Goal: Contribute content: Add original content to the website for others to see

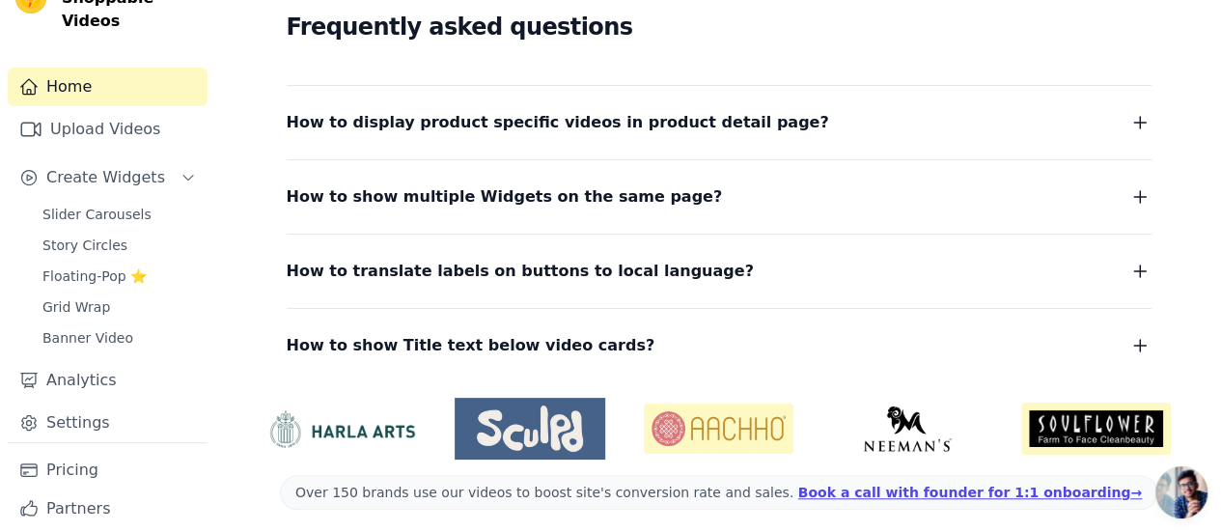
scroll to position [82, 0]
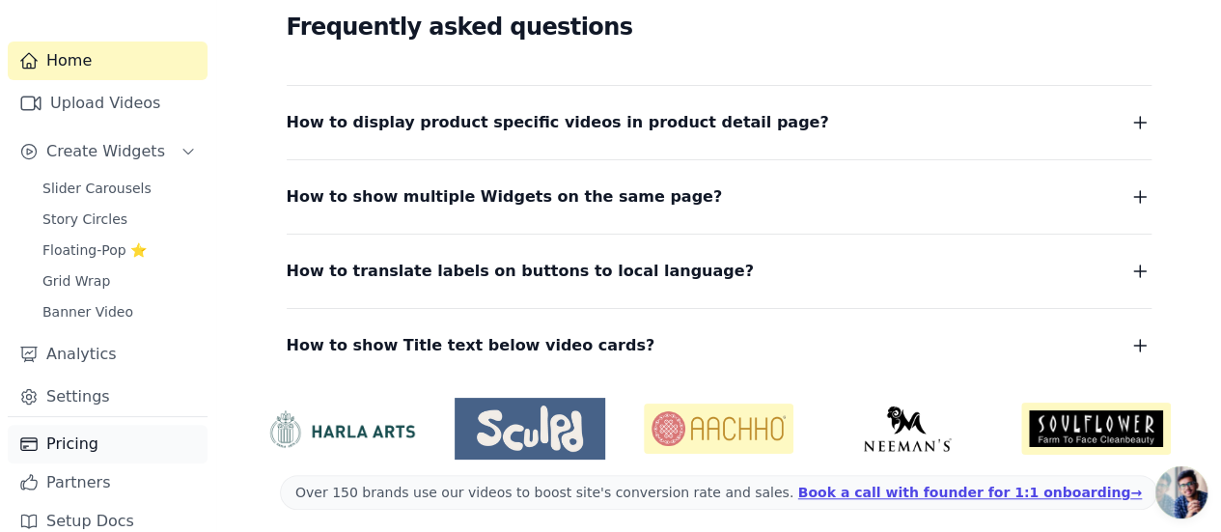
click at [90, 425] on link "Pricing" at bounding box center [108, 444] width 200 height 39
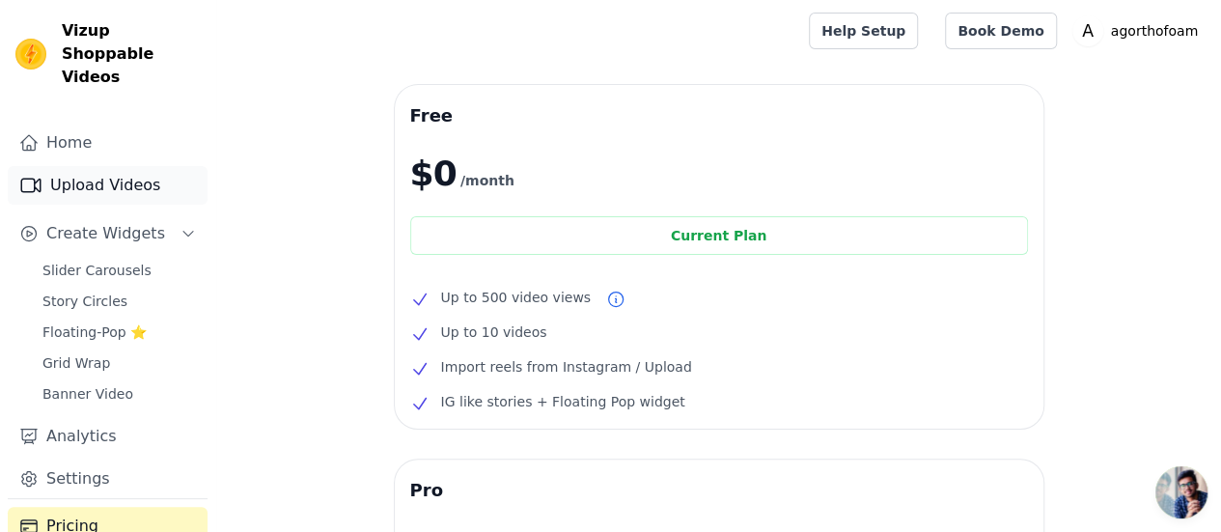
click at [121, 166] on link "Upload Videos" at bounding box center [108, 185] width 200 height 39
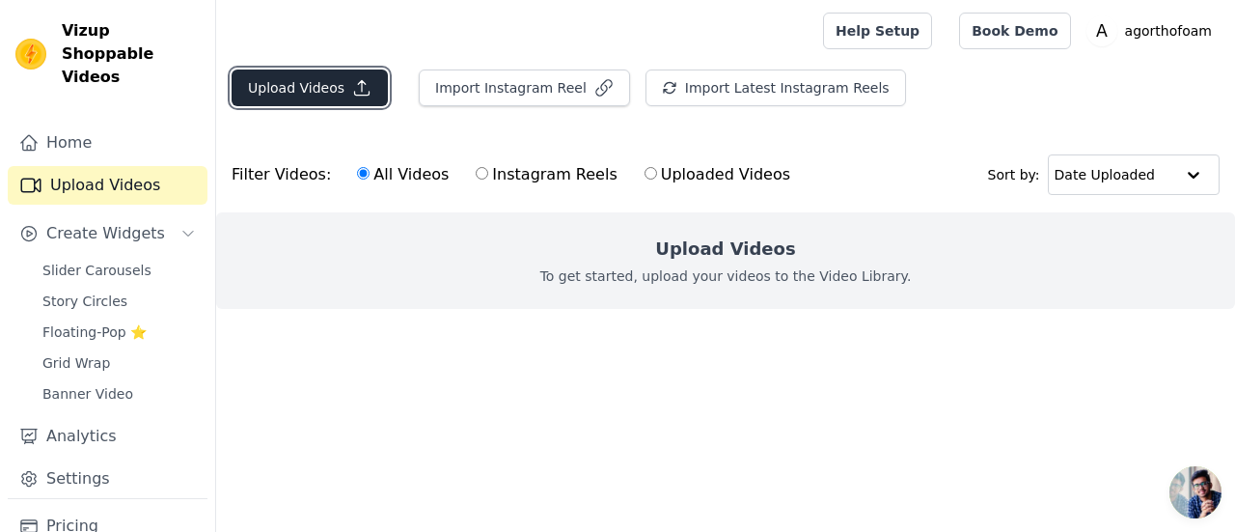
click at [328, 90] on button "Upload Videos" at bounding box center [310, 87] width 156 height 37
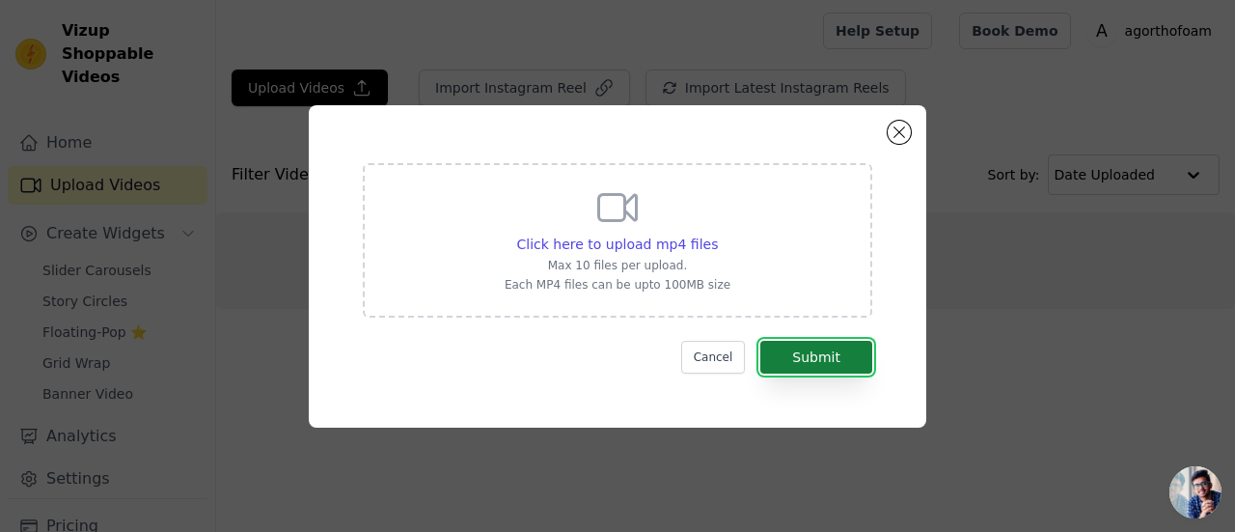
click at [815, 356] on button "Submit" at bounding box center [816, 357] width 112 height 33
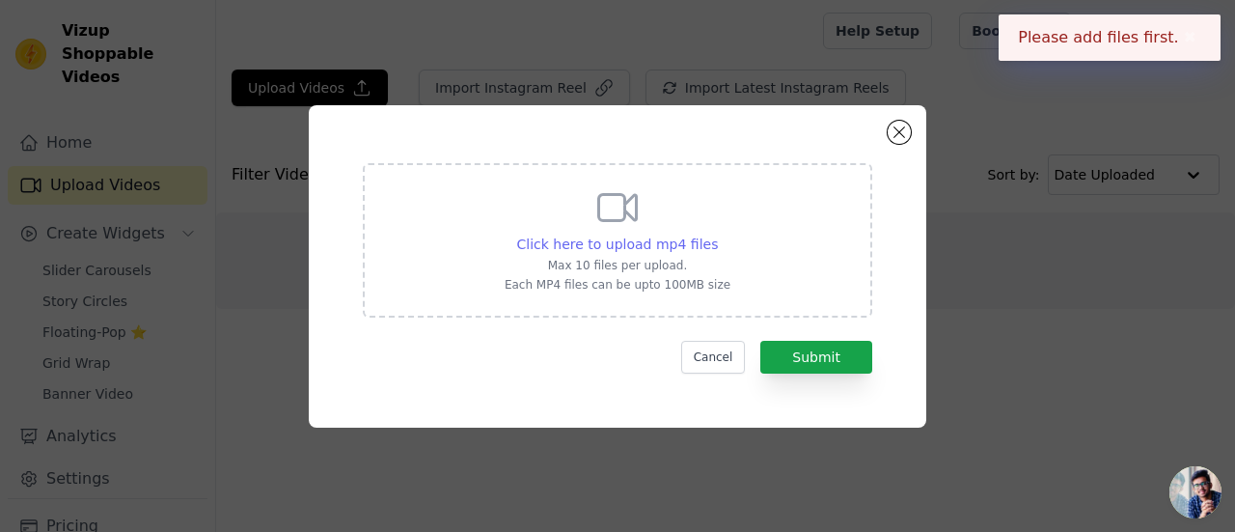
click at [682, 250] on span "Click here to upload mp4 files" at bounding box center [618, 243] width 202 height 15
click at [717, 235] on input "Click here to upload mp4 files Max 10 files per upload. Each MP4 files can be u…" at bounding box center [717, 234] width 1 height 1
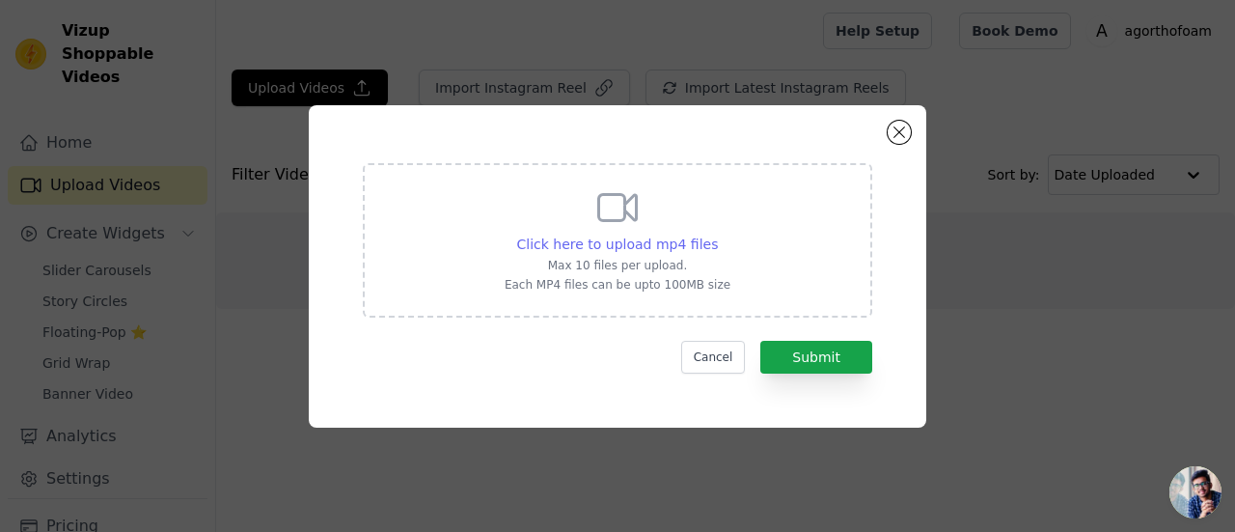
type input "C:\fakepath\20250810_224147.mp4"
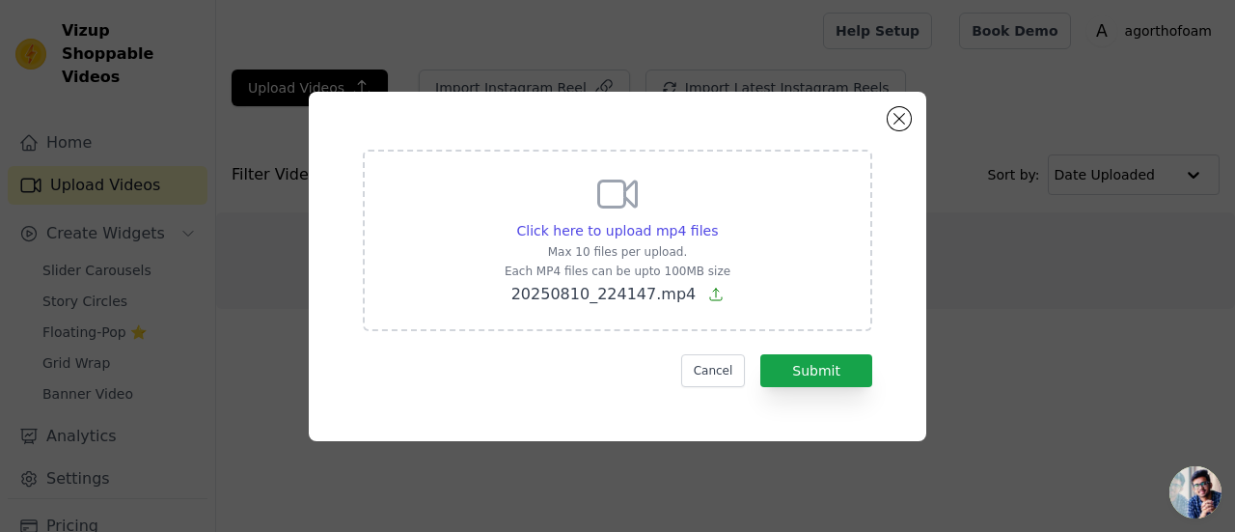
drag, startPoint x: 779, startPoint y: 47, endPoint x: 783, endPoint y: 68, distance: 20.6
click at [779, 47] on div "Click here to upload mp4 files Max 10 files per upload. Each MP4 files can be u…" at bounding box center [617, 266] width 1235 height 532
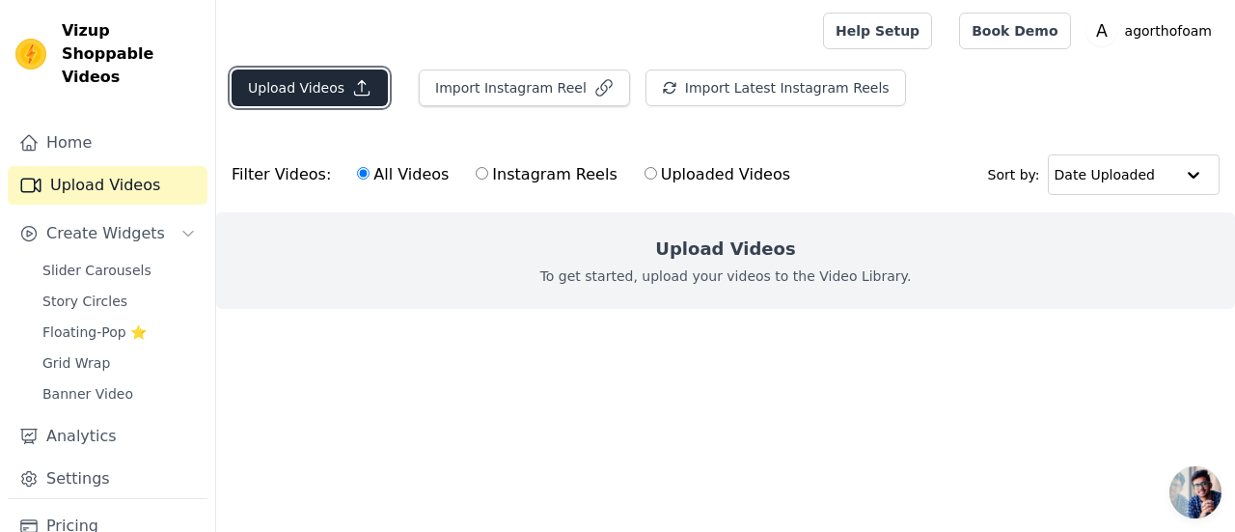
click at [338, 92] on button "Upload Videos" at bounding box center [310, 87] width 156 height 37
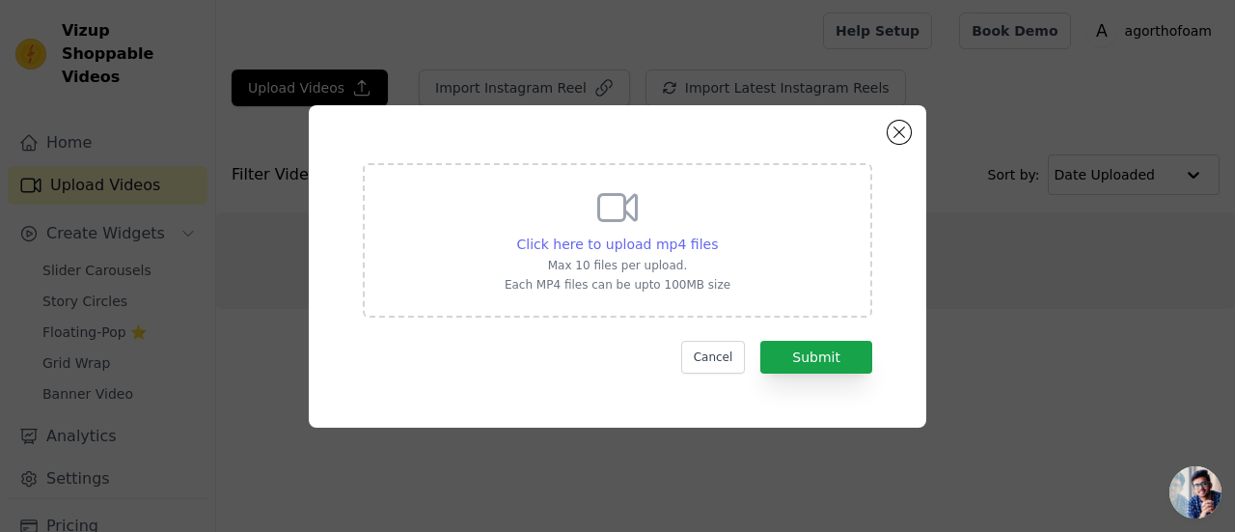
click at [591, 246] on span "Click here to upload mp4 files" at bounding box center [618, 243] width 202 height 15
click at [717, 235] on input "Click here to upload mp4 files Max 10 files per upload. Each MP4 files can be u…" at bounding box center [717, 234] width 1 height 1
type input "C:\fakepath\20250810_224147.mp4"
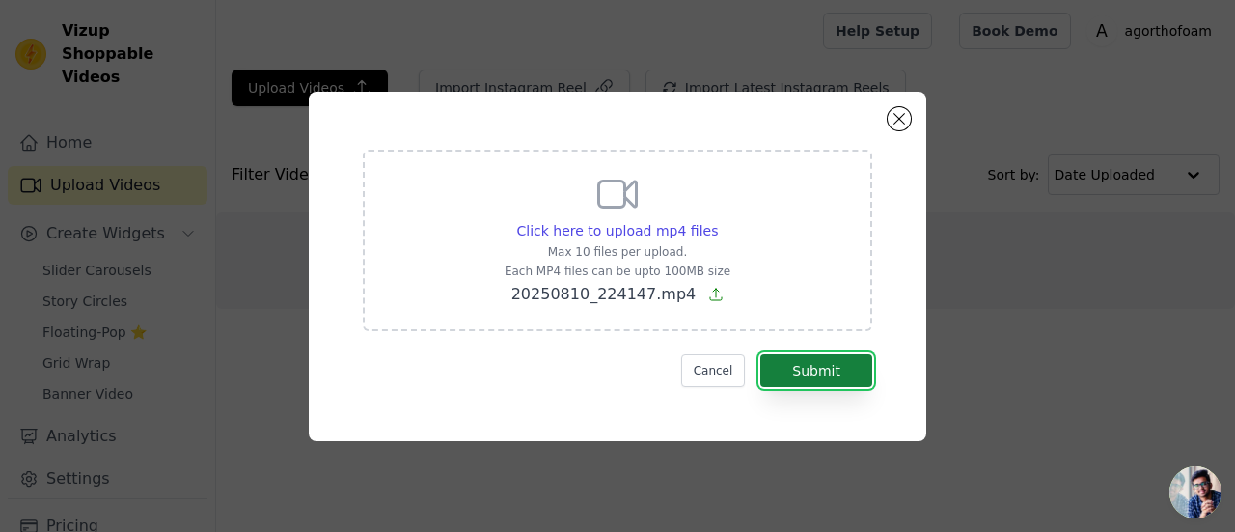
click at [818, 364] on button "Submit" at bounding box center [816, 370] width 112 height 33
click at [802, 375] on button "Submit" at bounding box center [816, 370] width 112 height 33
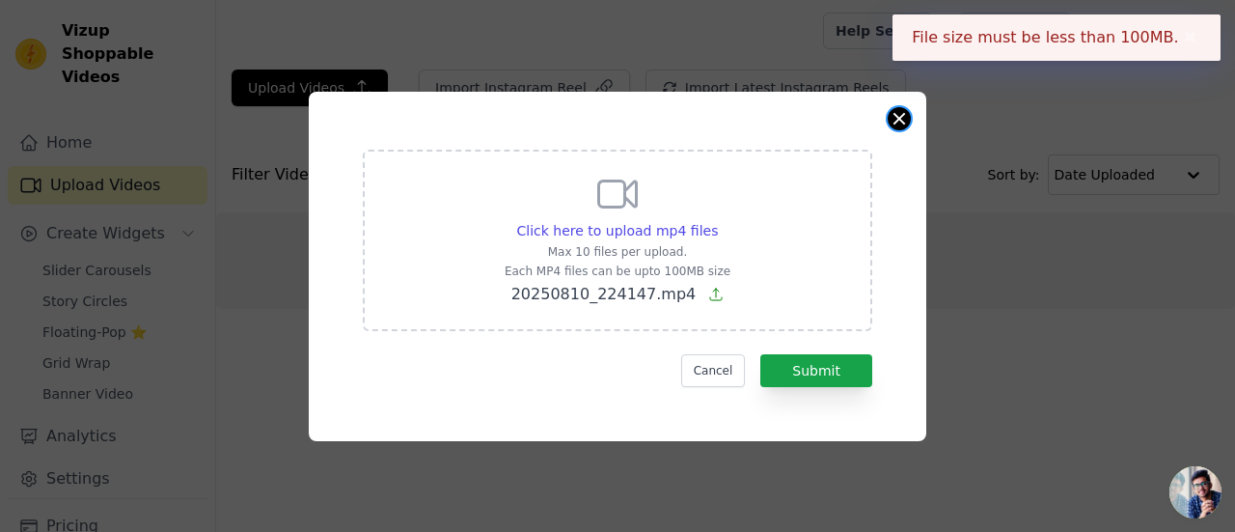
click at [906, 118] on button "Close modal" at bounding box center [899, 118] width 23 height 23
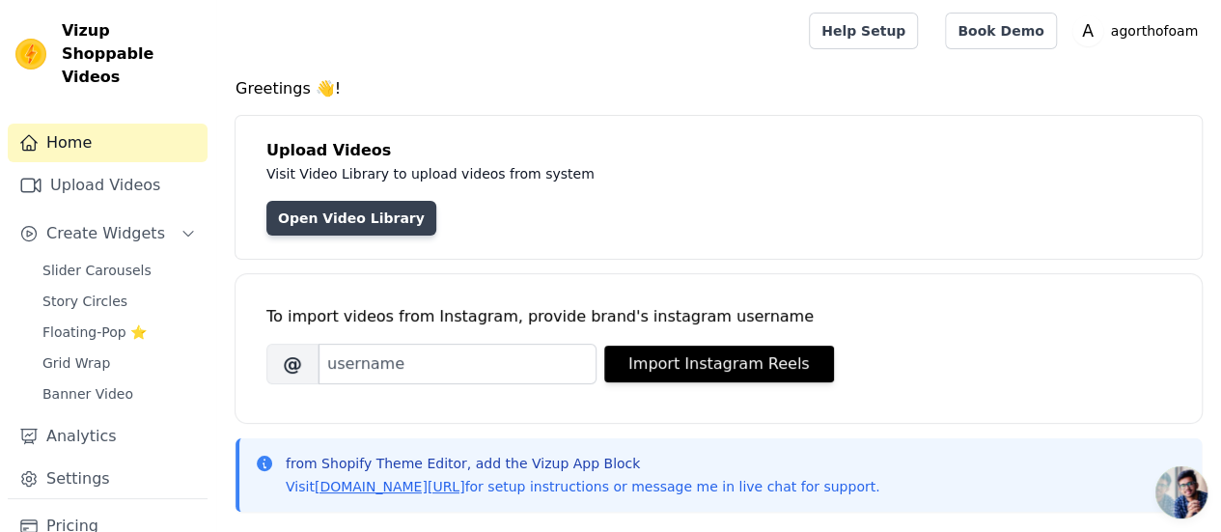
click at [347, 223] on link "Open Video Library" at bounding box center [351, 218] width 170 height 35
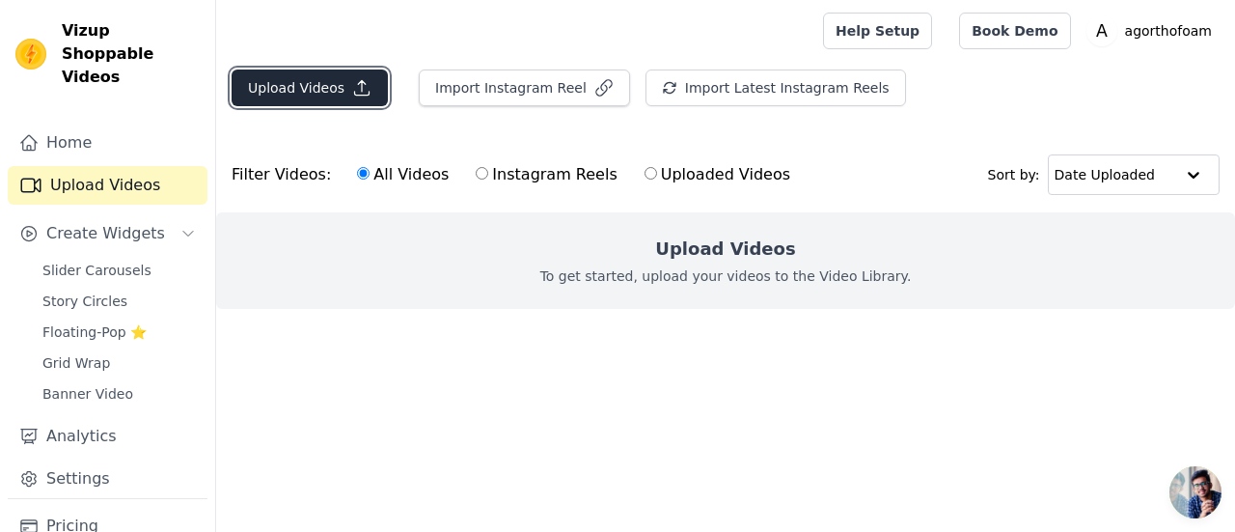
click at [296, 90] on button "Upload Videos" at bounding box center [310, 87] width 156 height 37
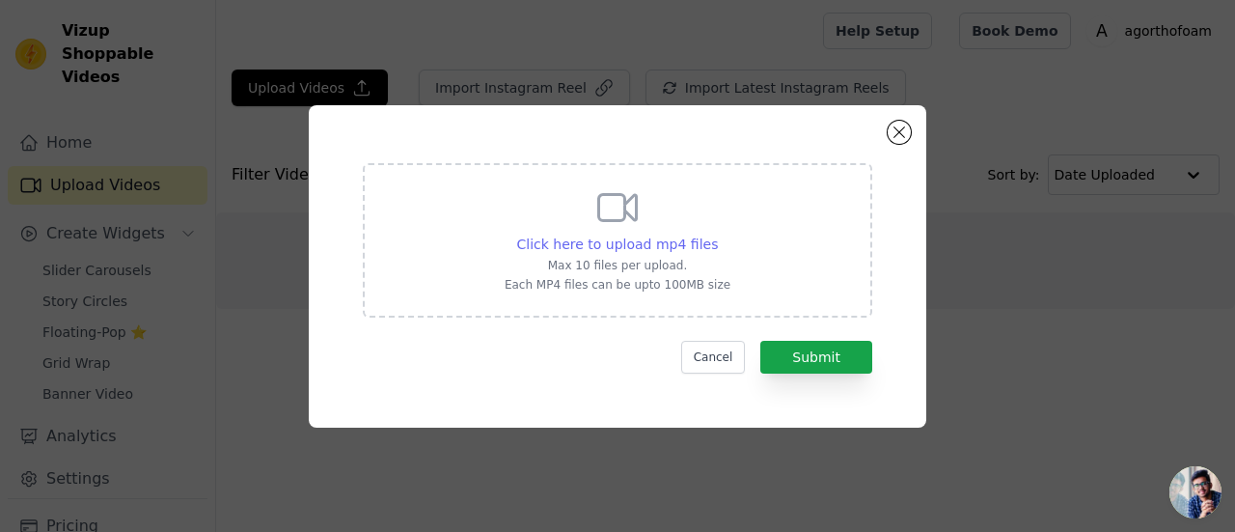
click at [592, 242] on span "Click here to upload mp4 files" at bounding box center [618, 243] width 202 height 15
click at [717, 235] on input "Click here to upload mp4 files Max 10 files per upload. Each MP4 files can be u…" at bounding box center [717, 234] width 1 height 1
type input "C:\fakepath\20250810_224147.mp4"
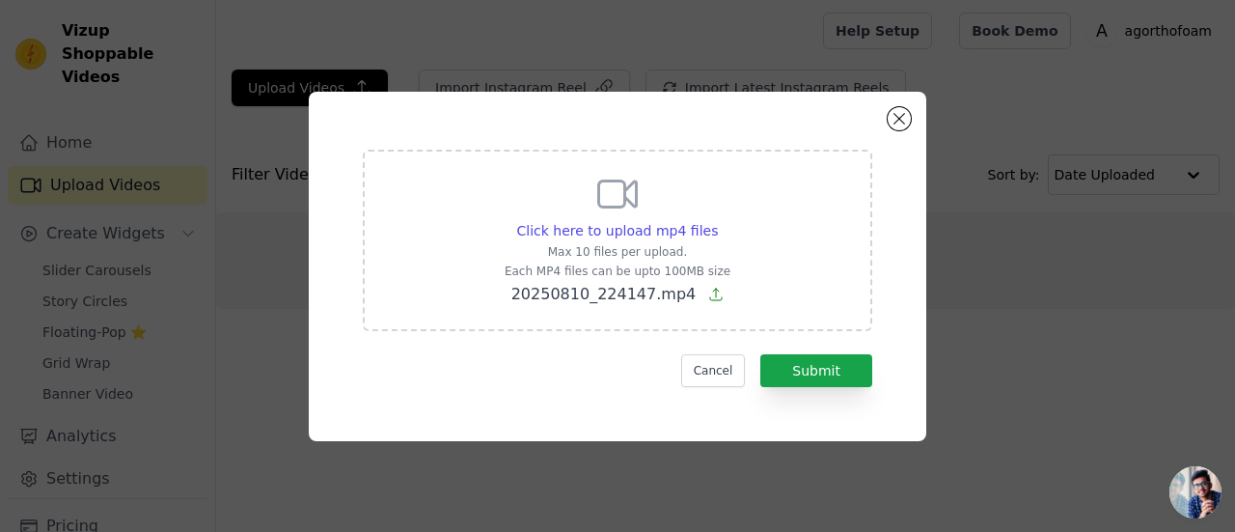
click at [830, 271] on div "Click here to upload mp4 files Max 10 files per upload. Each MP4 files can be u…" at bounding box center [618, 240] width 510 height 181
click at [718, 221] on input "Click here to upload mp4 files Max 10 files per upload. Each MP4 files can be u…" at bounding box center [717, 220] width 1 height 1
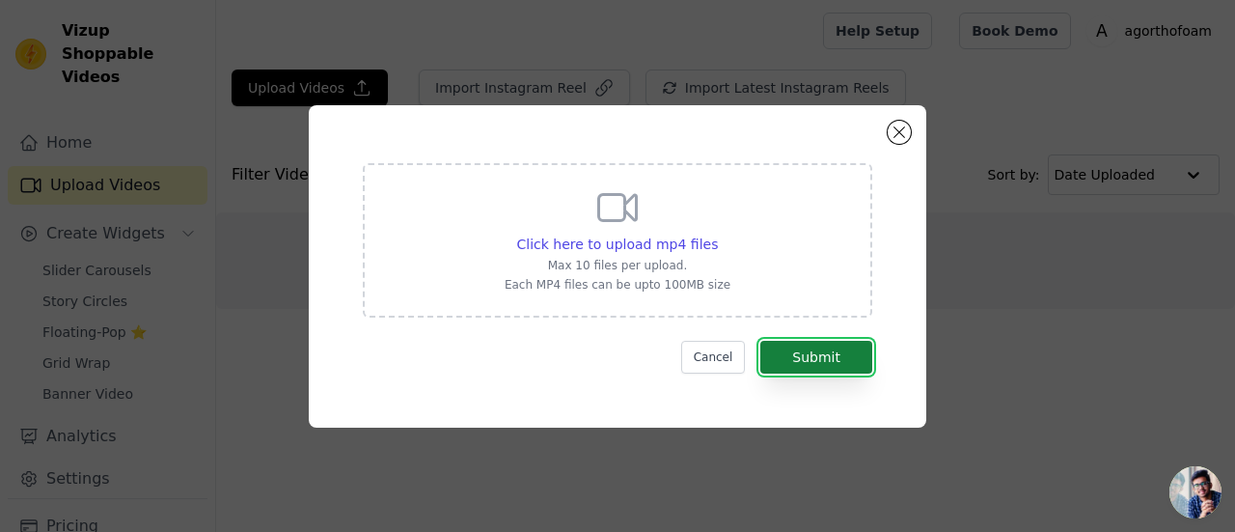
click at [843, 356] on button "Submit" at bounding box center [816, 357] width 112 height 33
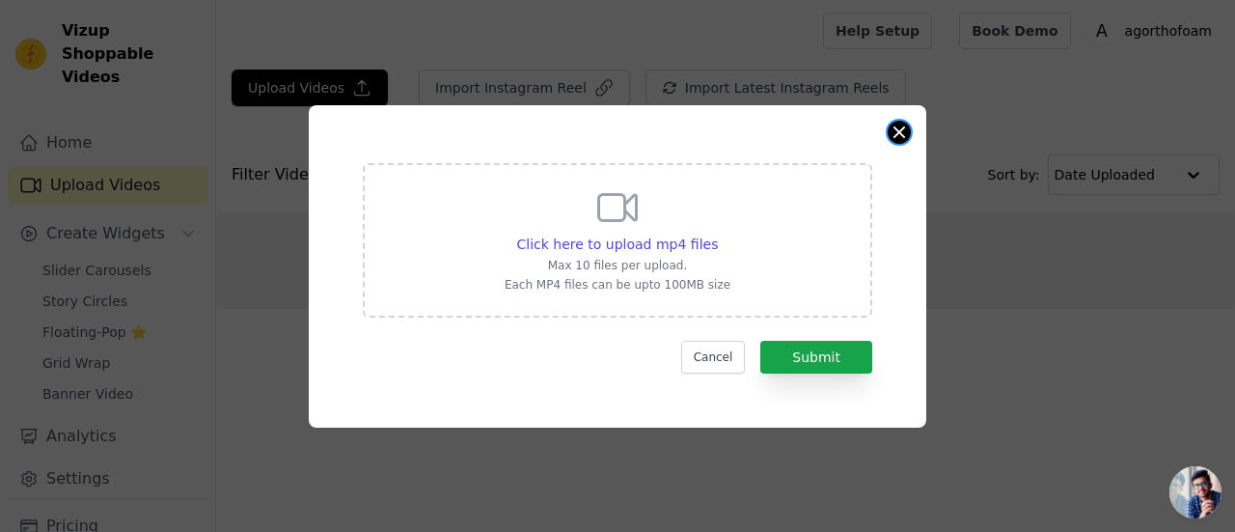
click at [893, 132] on button "Close modal" at bounding box center [899, 132] width 23 height 23
